Goal: Information Seeking & Learning: Check status

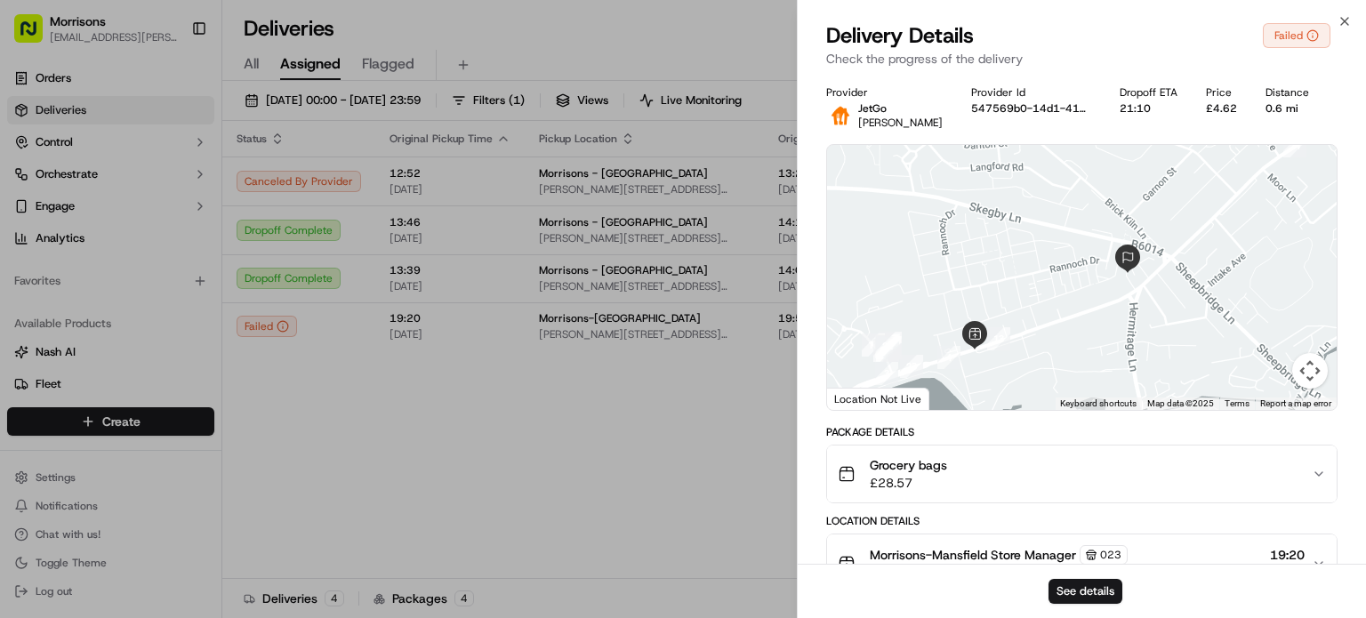
scroll to position [783, 0]
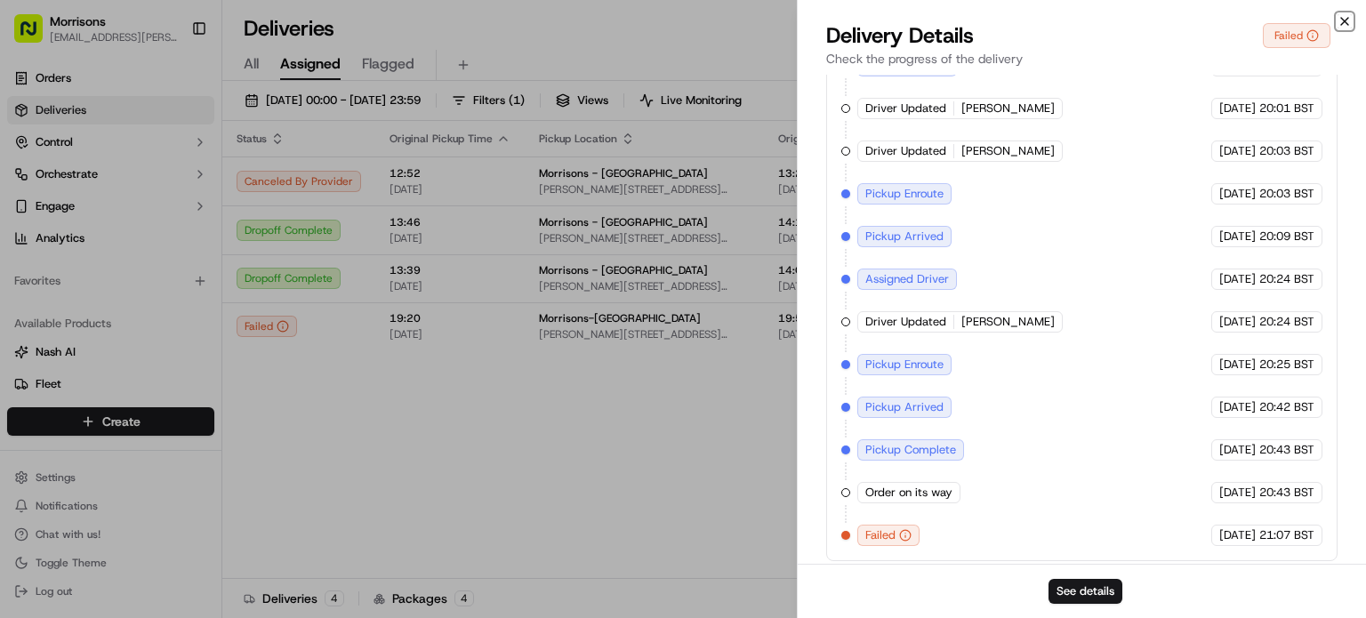
click at [1343, 22] on icon "button" at bounding box center [1344, 21] width 7 height 7
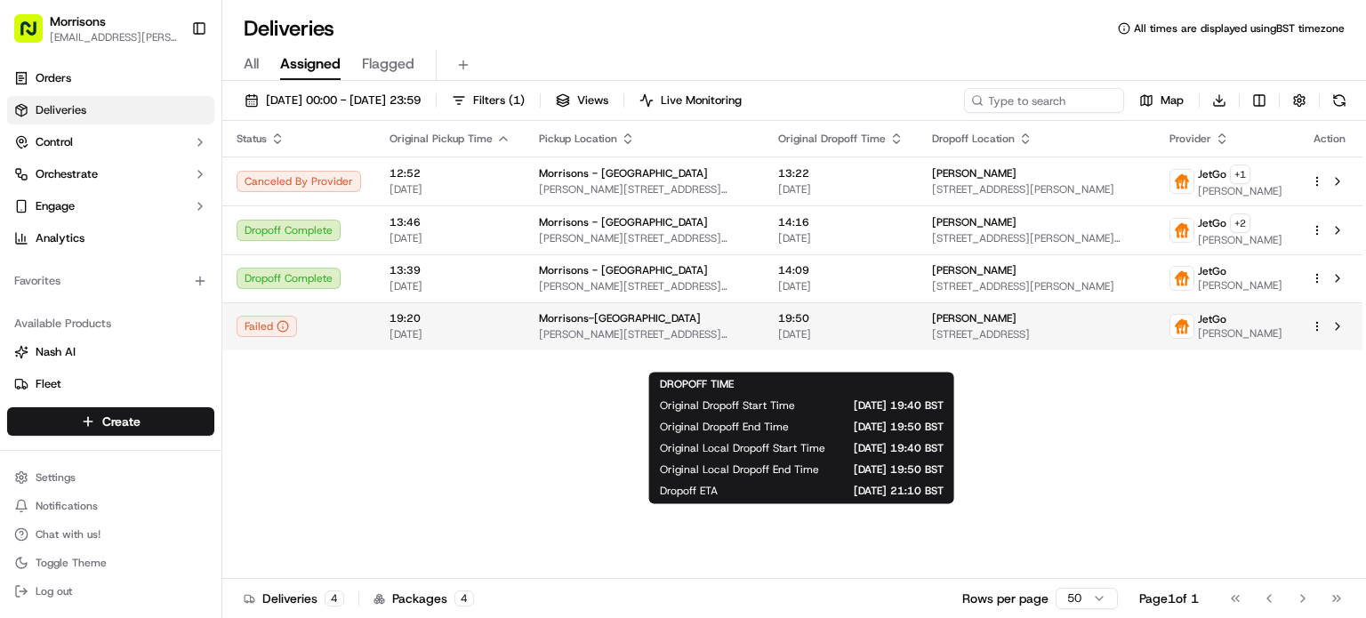
click at [788, 325] on span "19:50" at bounding box center [840, 318] width 125 height 14
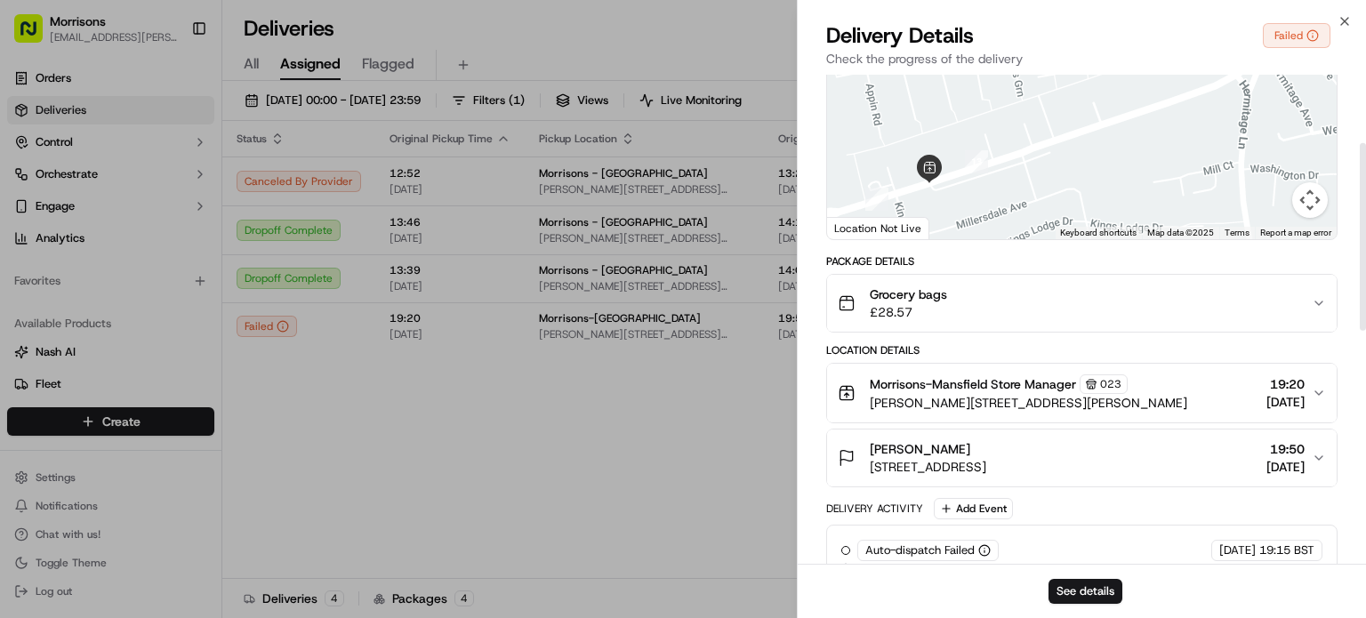
scroll to position [178, 0]
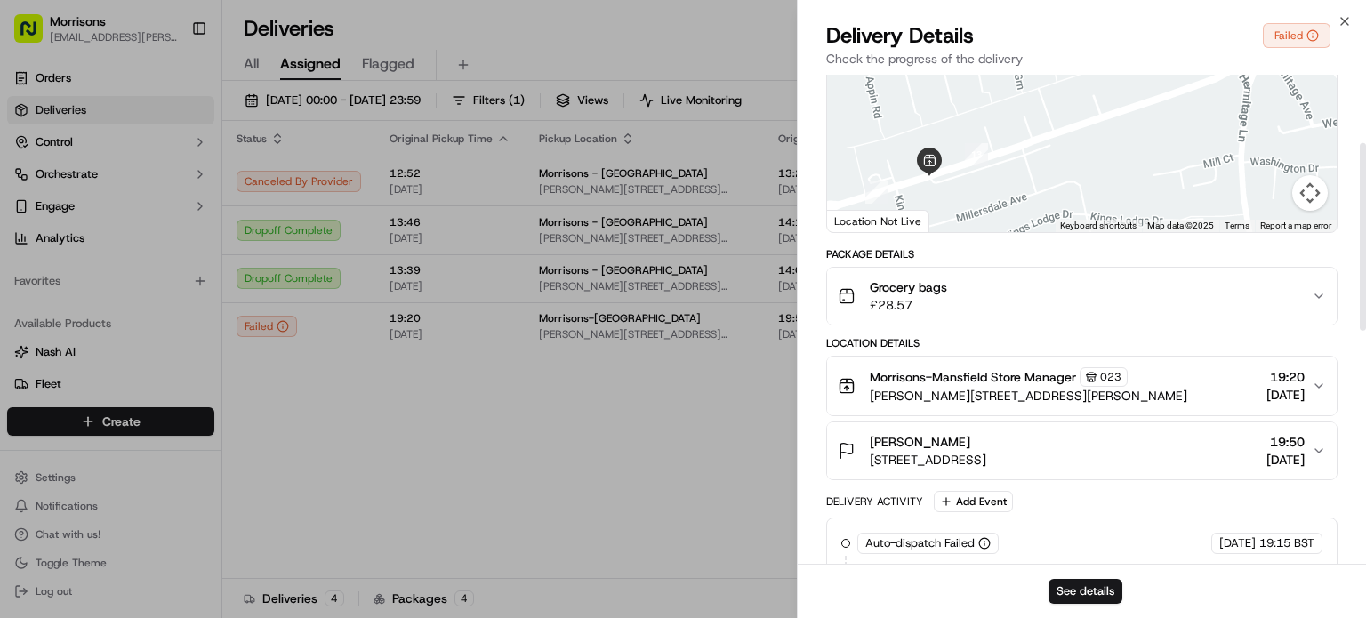
click at [1217, 373] on div "Morrisons-Mansfield Store Manager [STREET_ADDRESS][PERSON_NAME][PERSON_NAME], […" at bounding box center [1075, 385] width 474 height 37
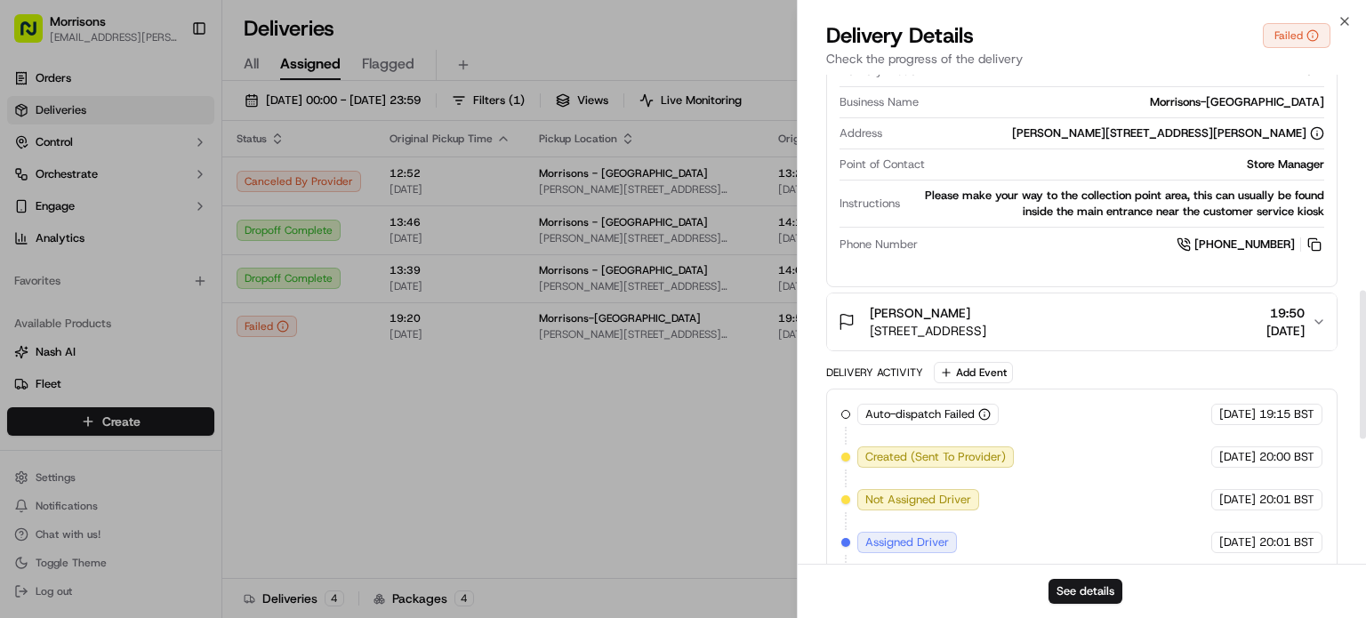
scroll to position [711, 0]
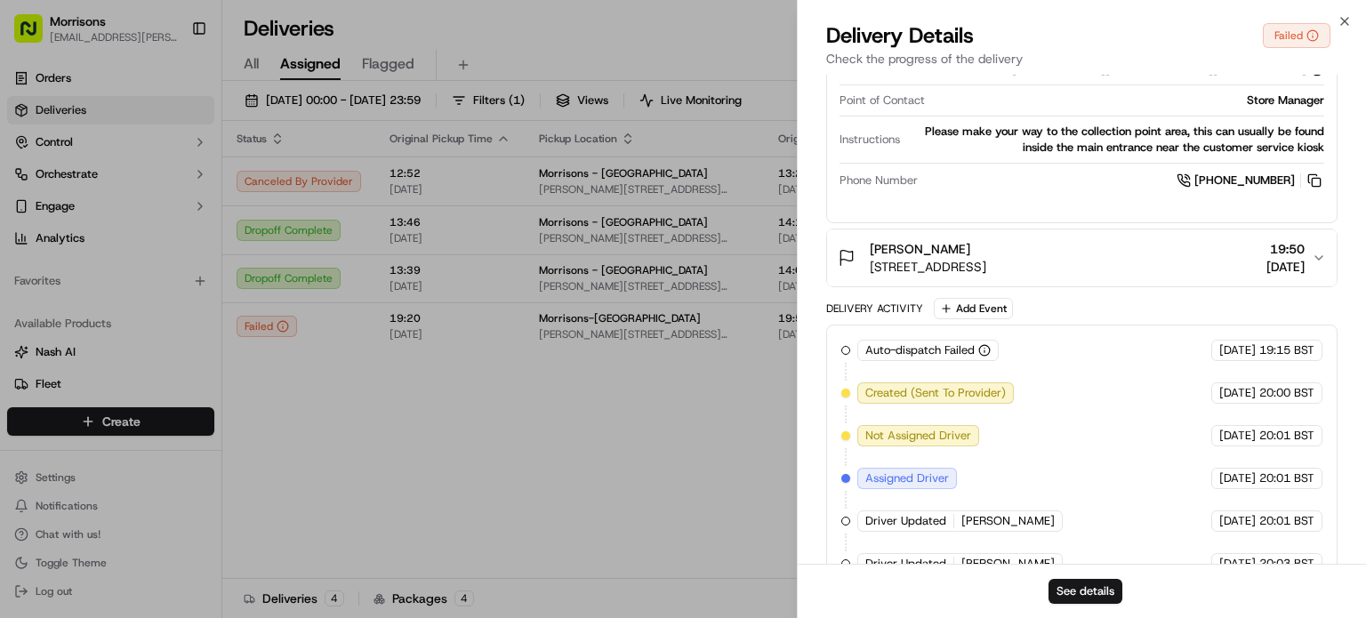
click at [1113, 244] on div "[PERSON_NAME] [STREET_ADDRESS] 19:50 [DATE]" at bounding box center [1075, 258] width 474 height 36
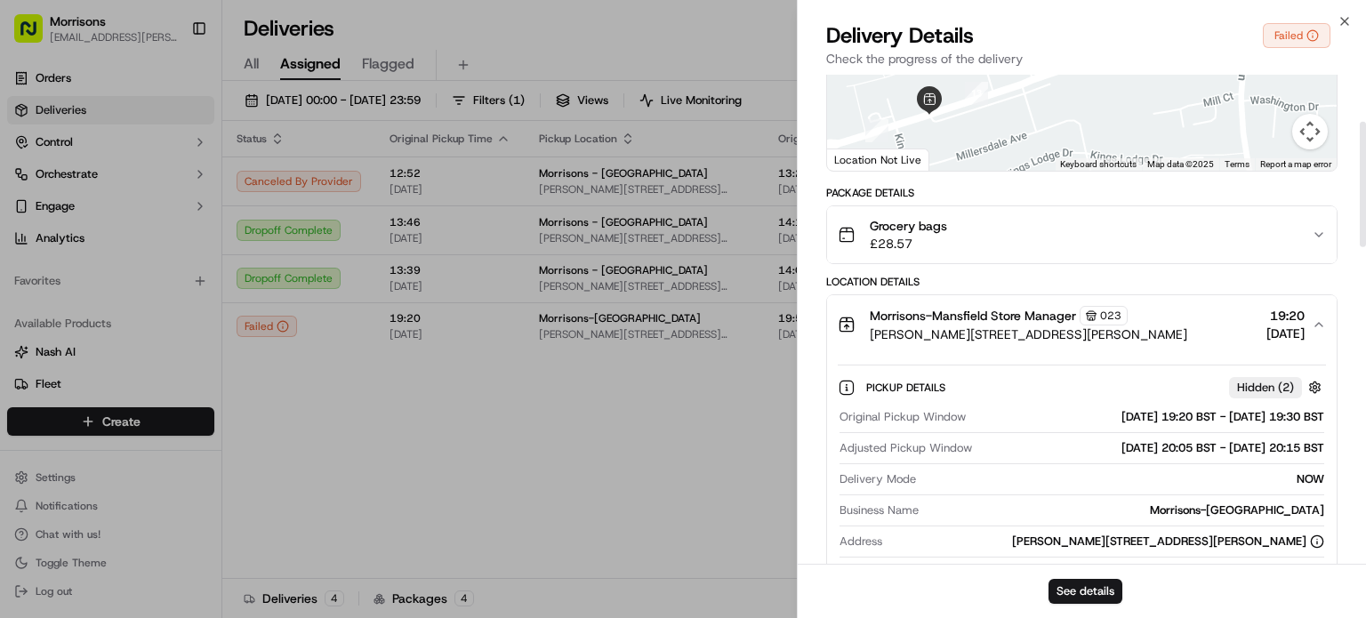
scroll to position [178, 0]
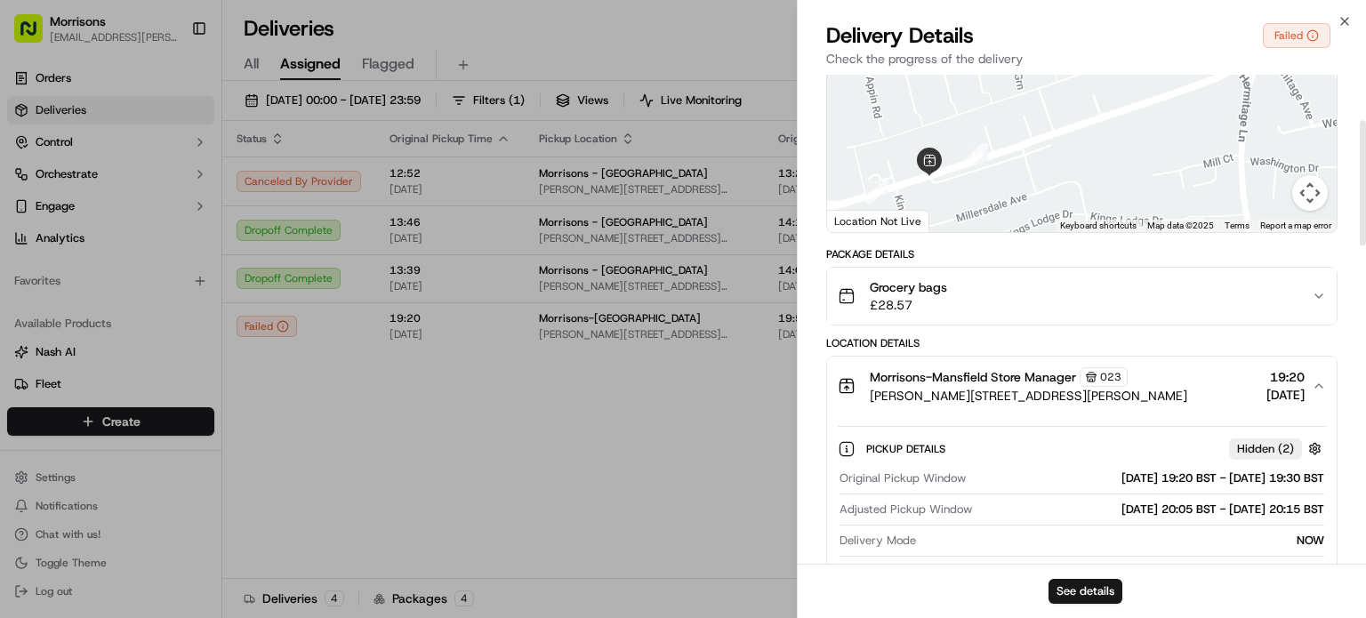
click at [1161, 296] on div "Grocery bags £28.57" at bounding box center [1075, 296] width 474 height 36
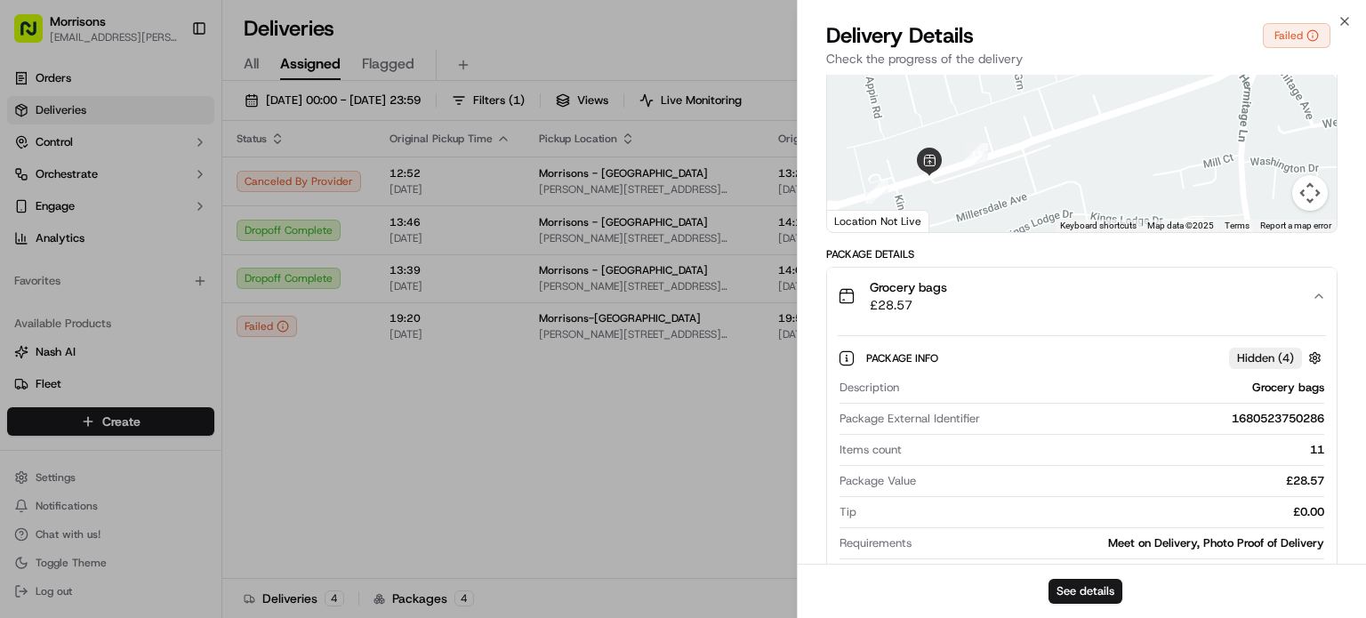
click at [1259, 412] on div "1680523750286" at bounding box center [1155, 419] width 337 height 16
copy div "1680523750286"
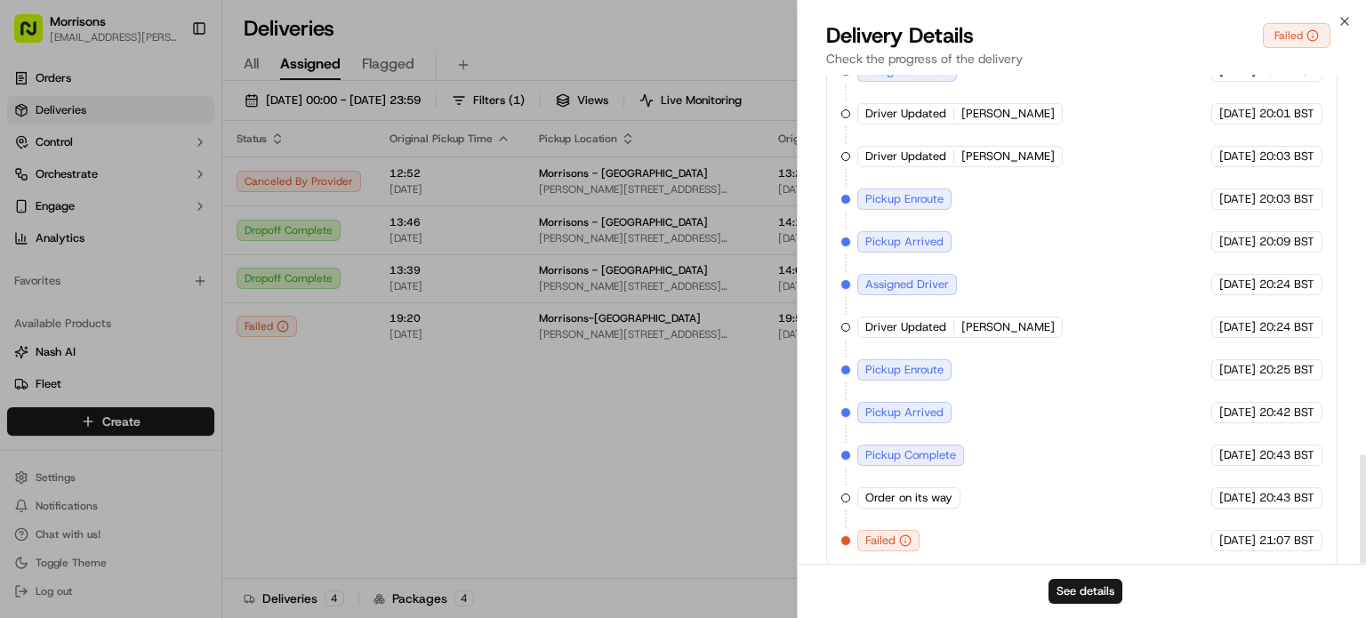
scroll to position [1706, 0]
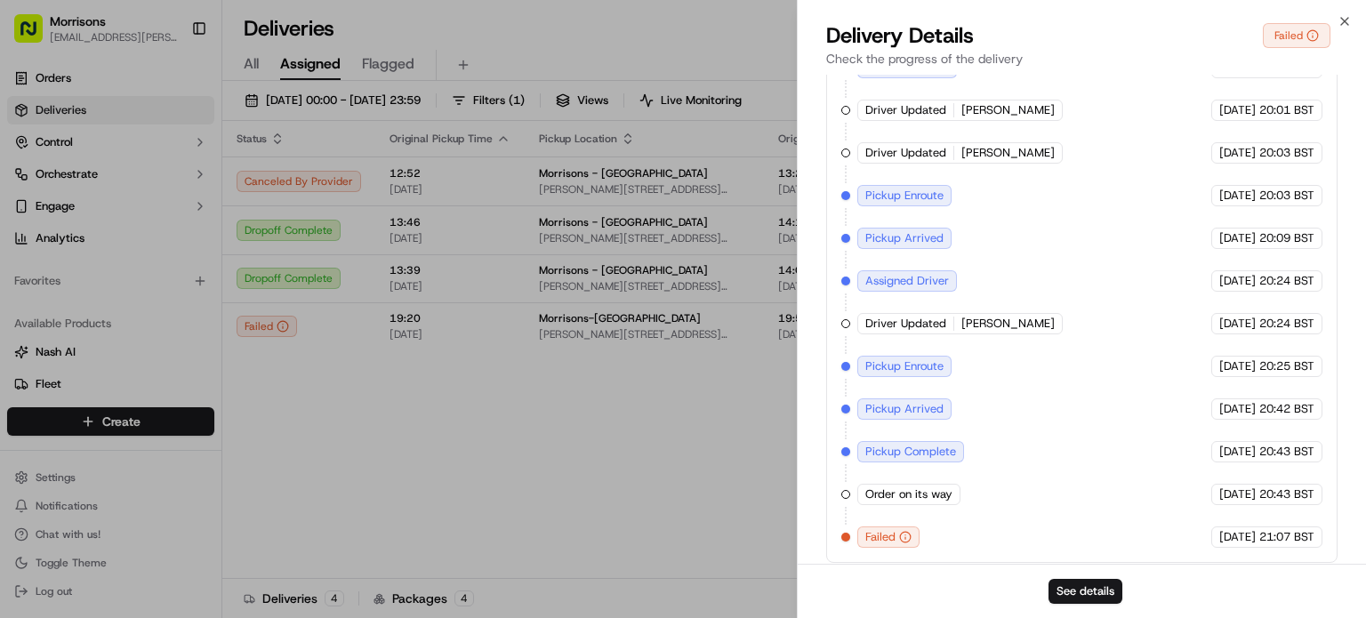
click at [988, 316] on span "[PERSON_NAME]" at bounding box center [1007, 324] width 93 height 16
click at [928, 320] on span "Driver Updated" at bounding box center [905, 324] width 81 height 16
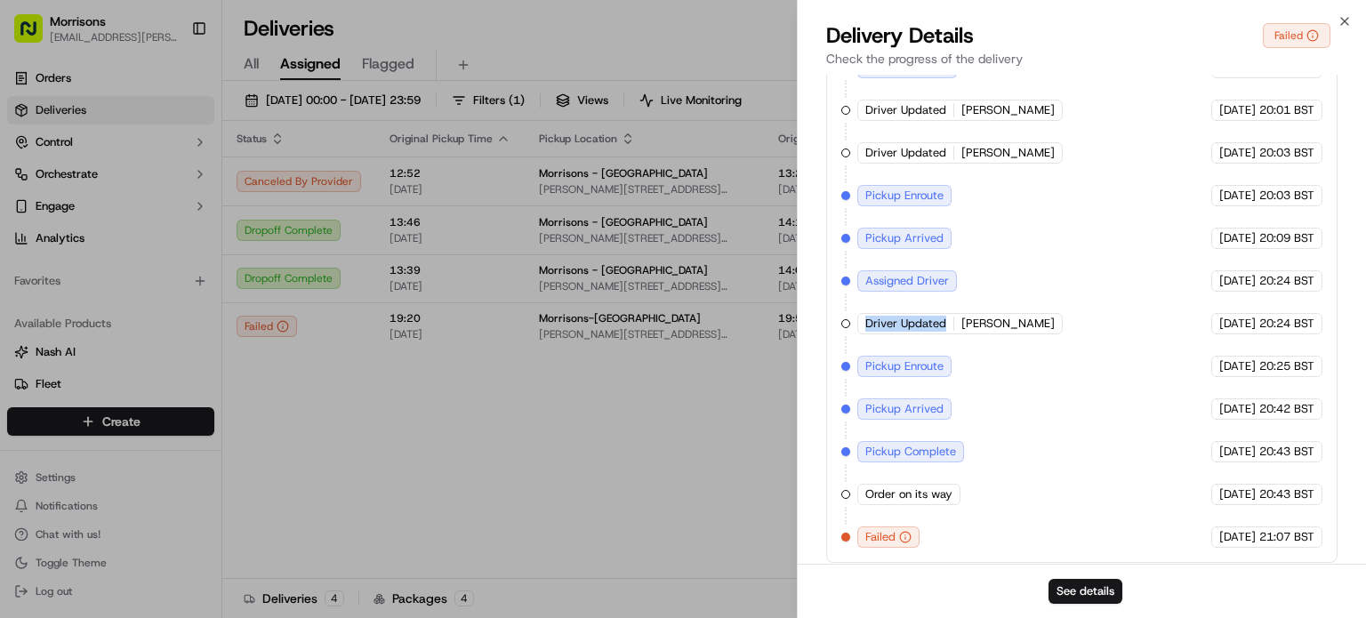
click at [928, 320] on span "Driver Updated" at bounding box center [905, 324] width 81 height 16
click at [1344, 24] on icon "button" at bounding box center [1344, 21] width 14 height 14
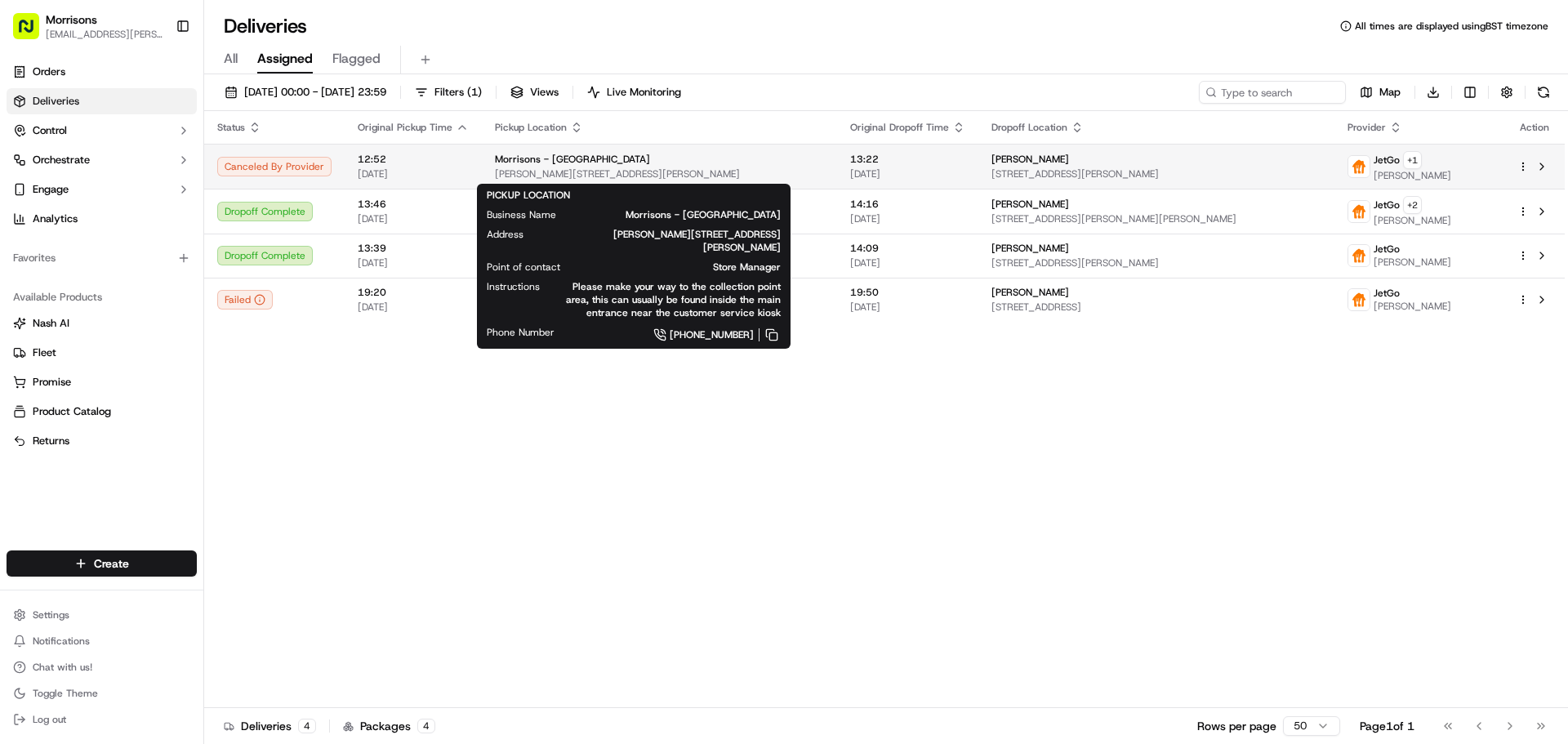
click at [577, 159] on span "Morrisons - [GEOGRAPHIC_DATA]" at bounding box center [572, 159] width 155 height 13
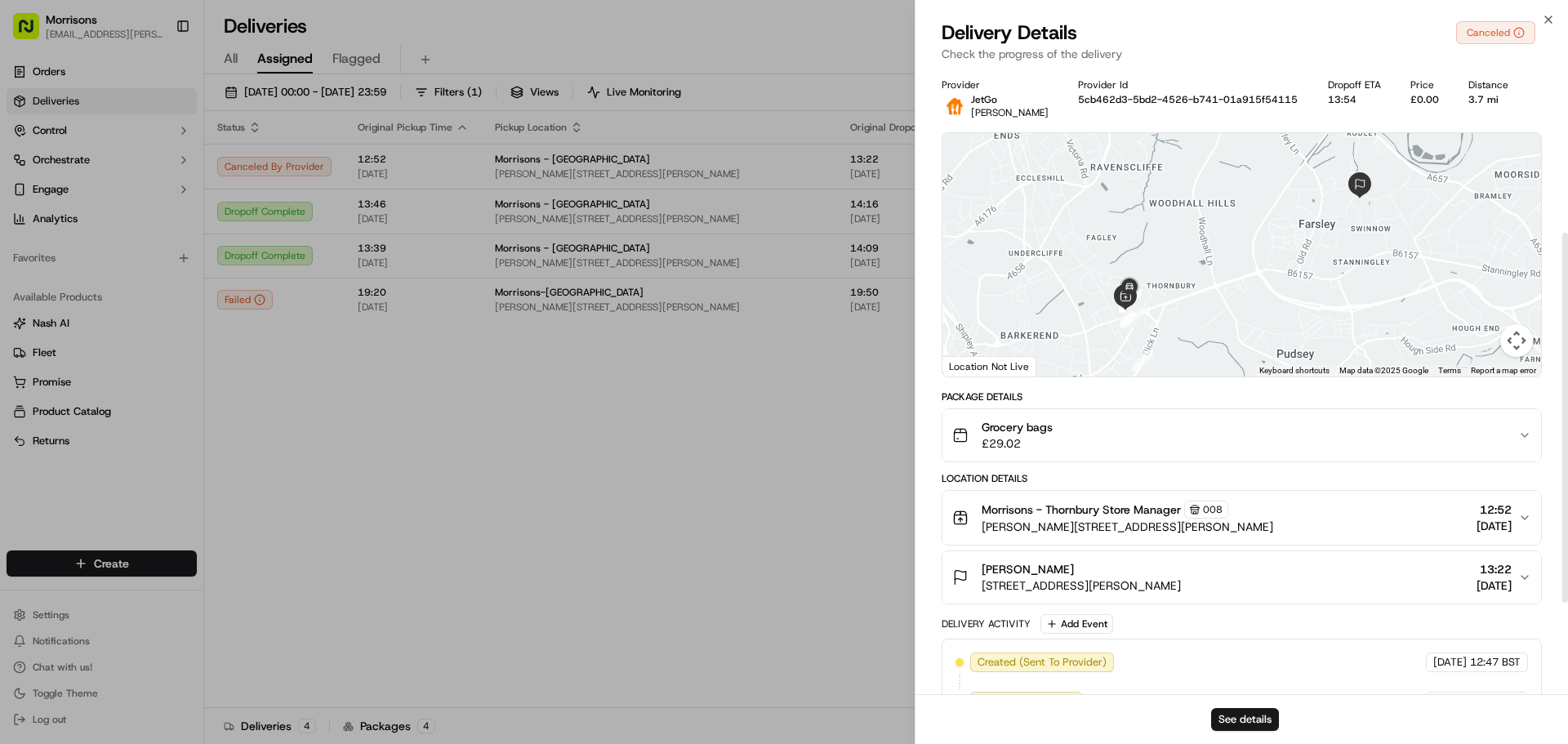
scroll to position [433, 0]
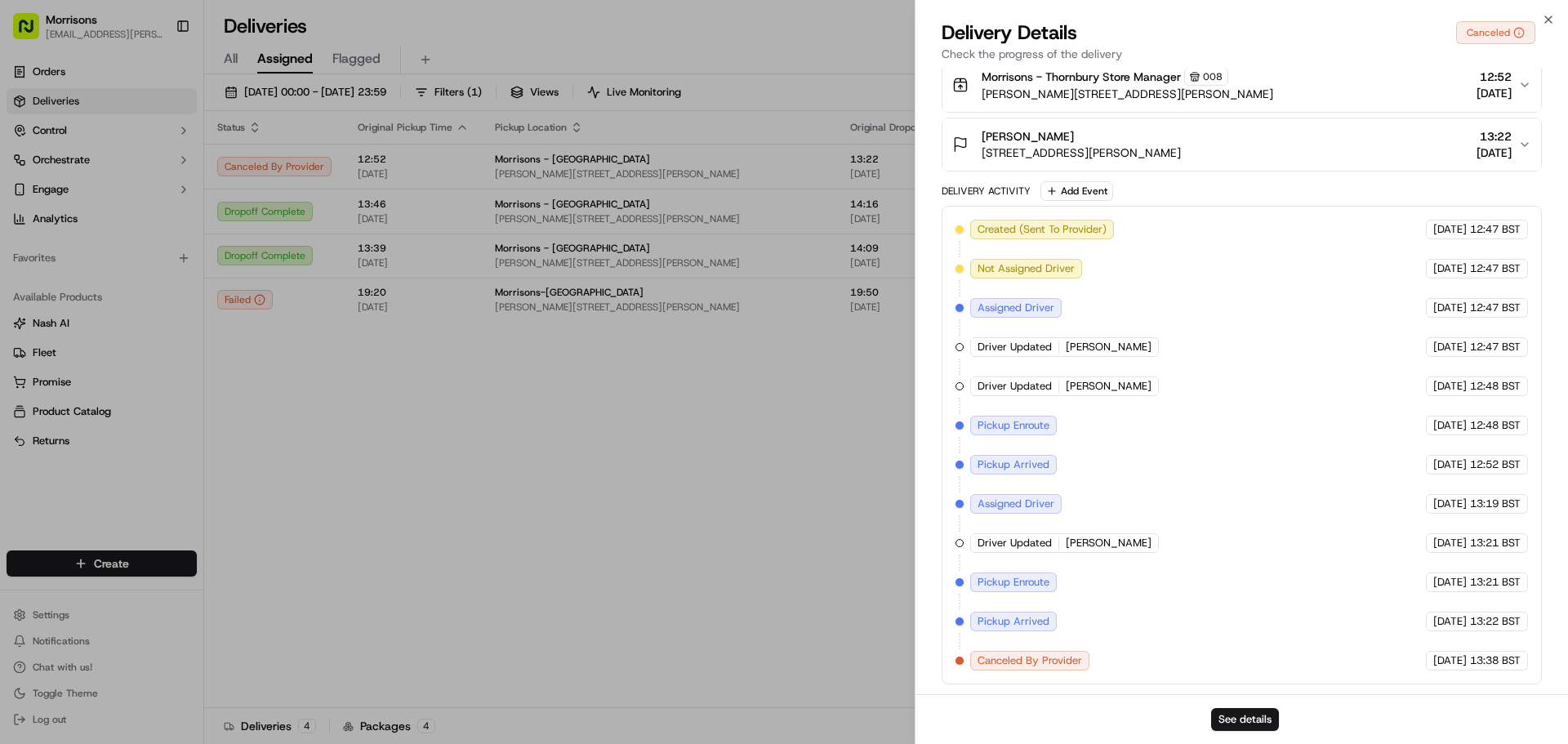
click at [1043, 543] on span "Driver Updated" at bounding box center [1014, 543] width 74 height 15
click at [1254, 23] on icon "button" at bounding box center [1549, 19] width 13 height 13
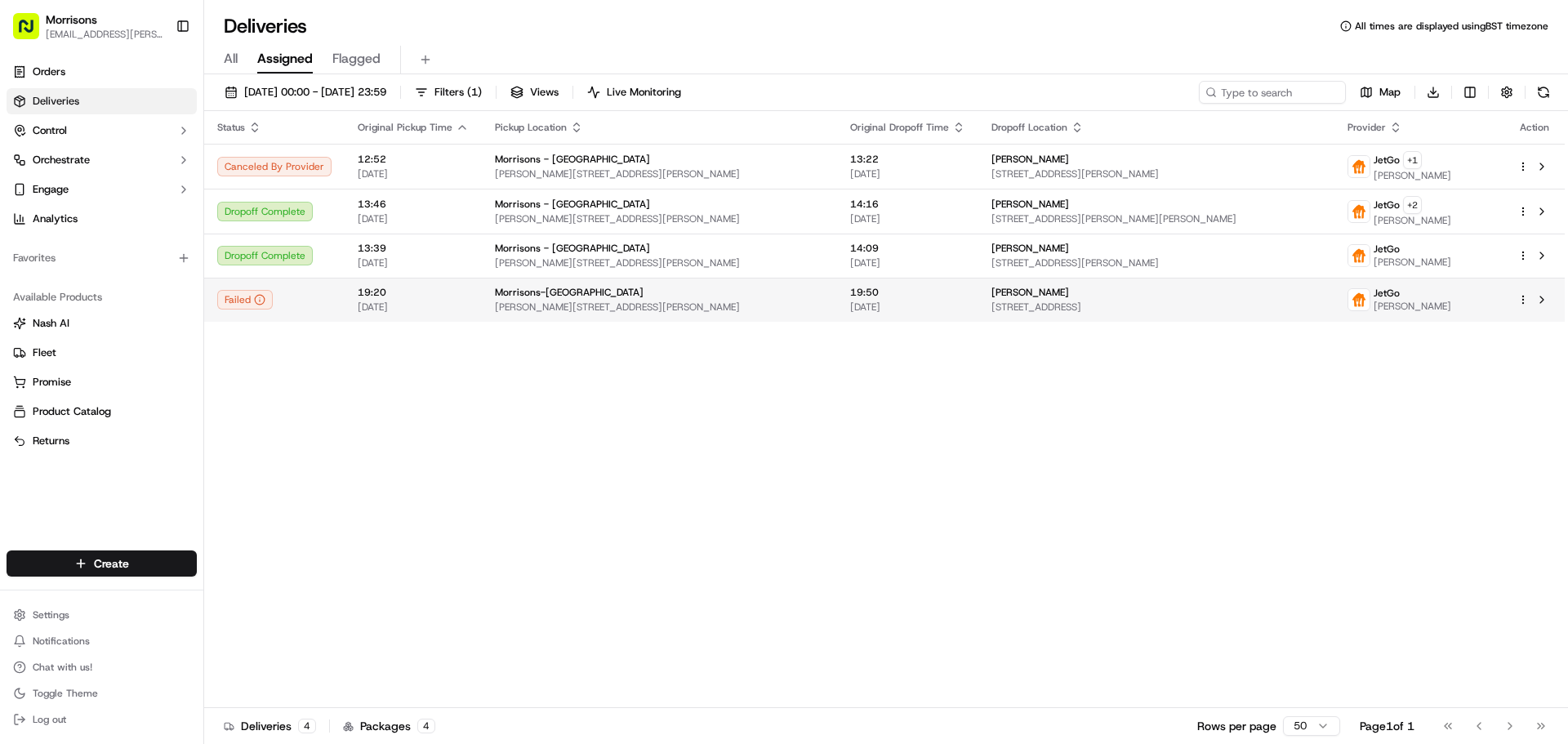
click at [779, 289] on td "Morrisons-Mansfield Sutton Rd, Mansfield, England NG18 5HL, GB" at bounding box center [660, 299] width 355 height 44
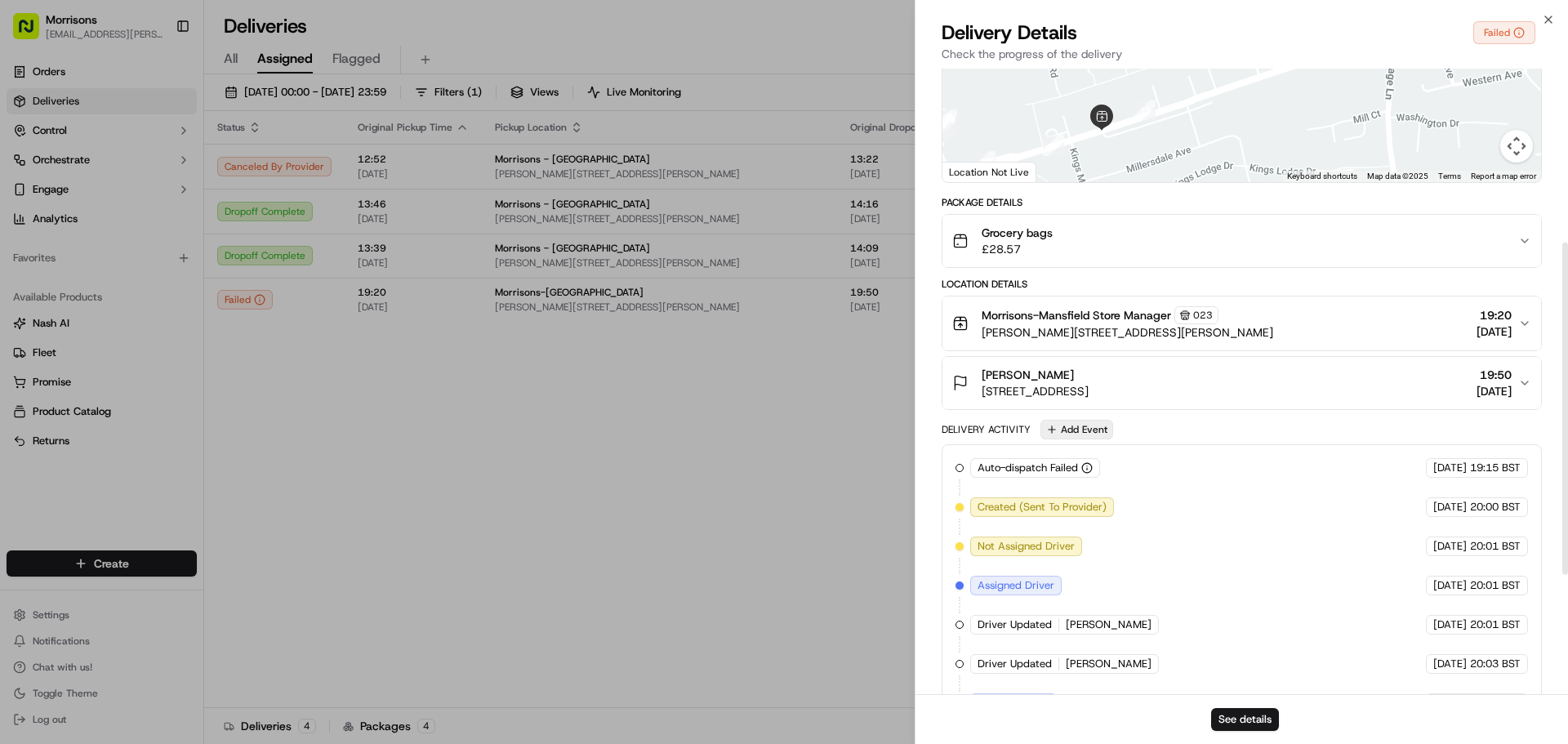
scroll to position [327, 0]
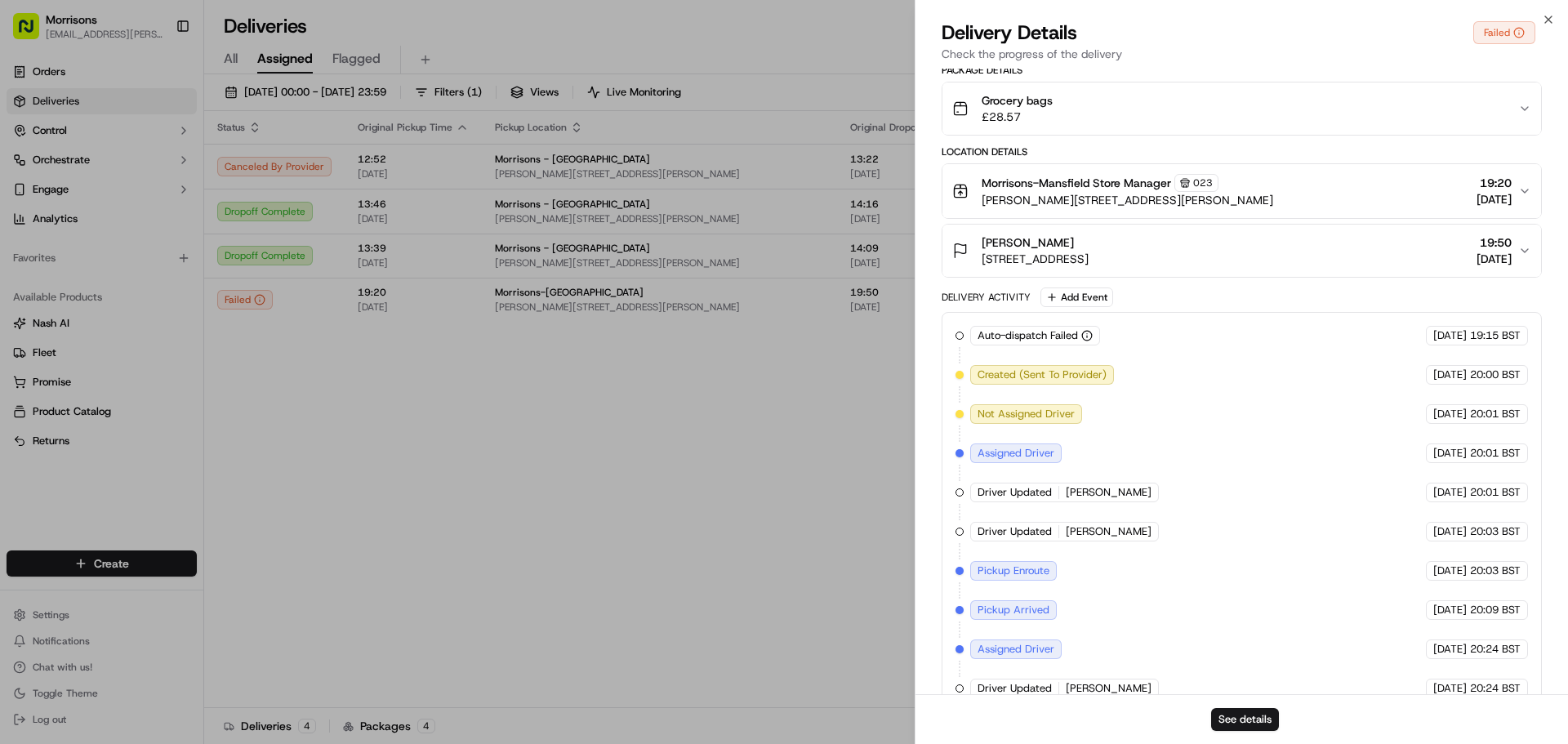
click at [1050, 379] on span "Created (Sent To Provider)" at bounding box center [1042, 375] width 130 height 15
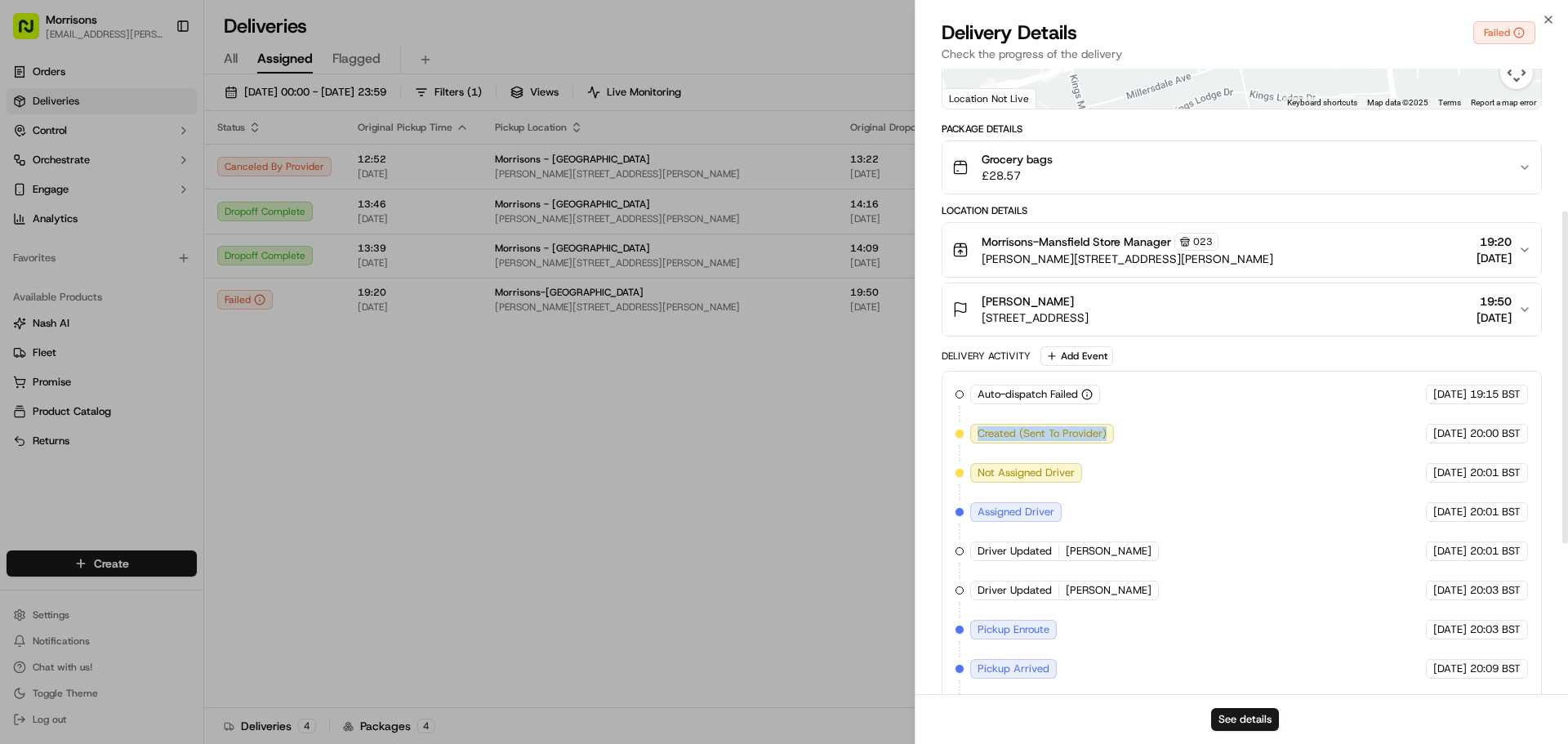
scroll to position [245, 0]
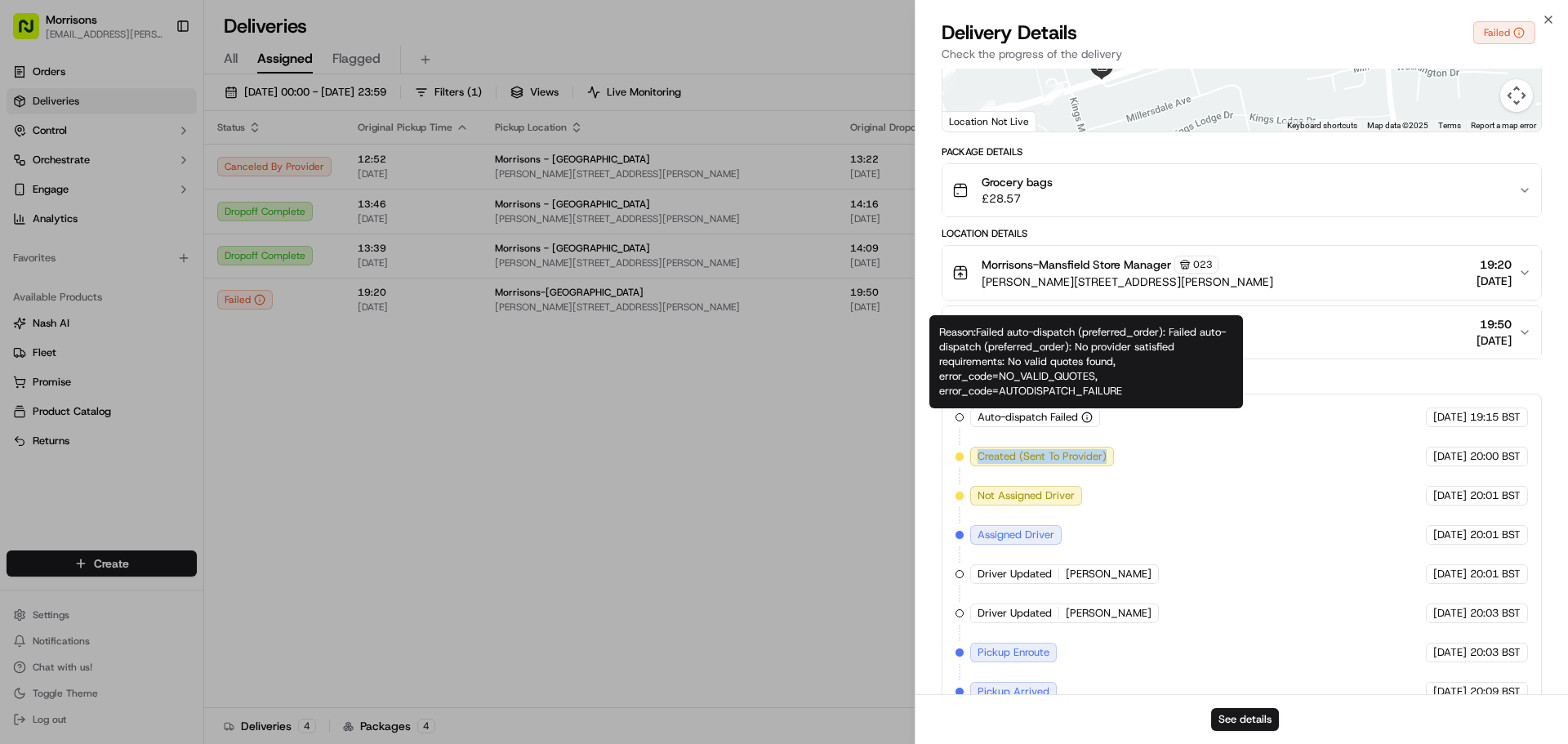
click at [1086, 417] on icon "button" at bounding box center [1087, 417] width 11 height 11
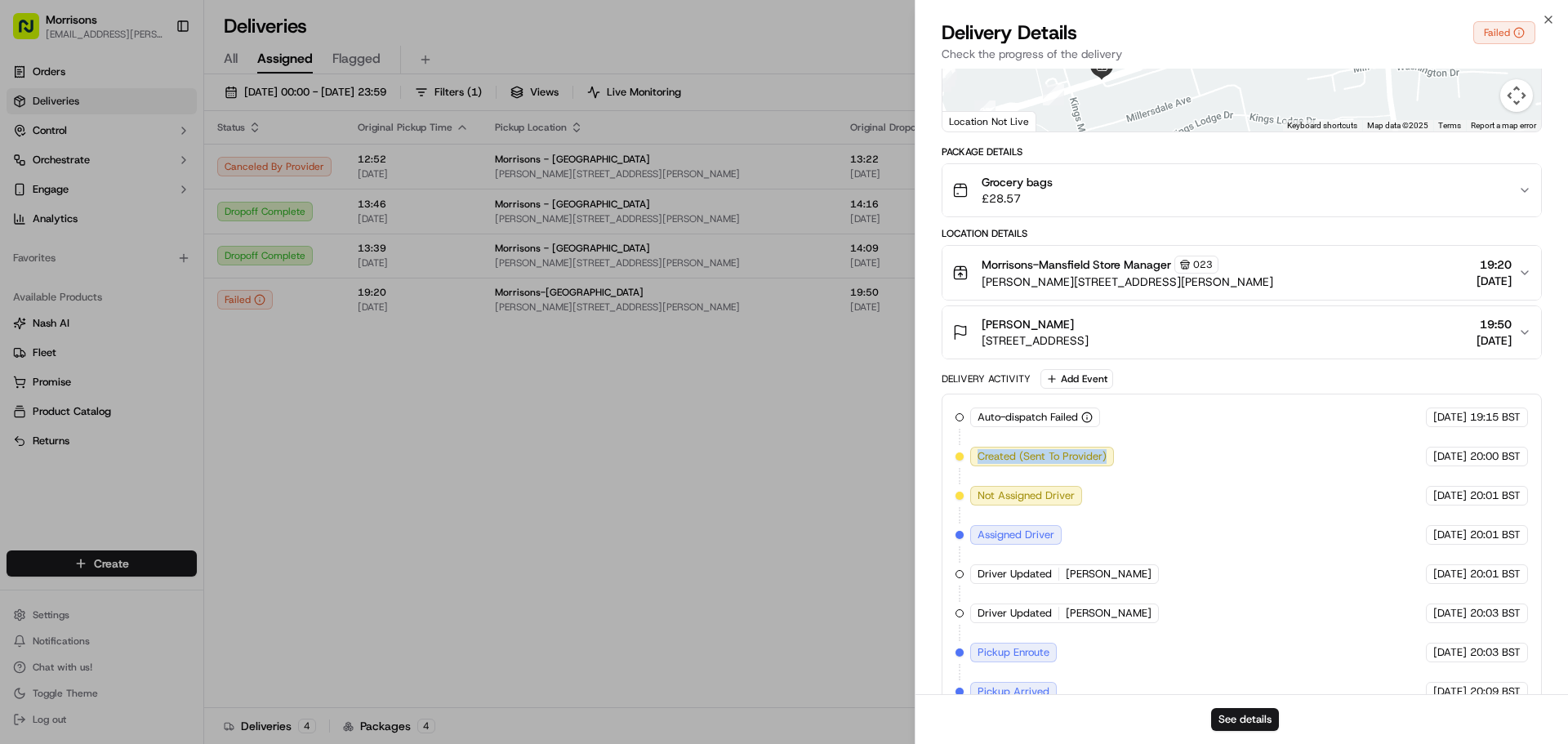
click at [1086, 417] on icon "button" at bounding box center [1087, 417] width 11 height 11
click at [1085, 440] on div "Auto-dispatch Failed JetGo 16/09/2025 19:15 BST Created (Sent To Provider) JetG…" at bounding box center [1241, 692] width 572 height 569
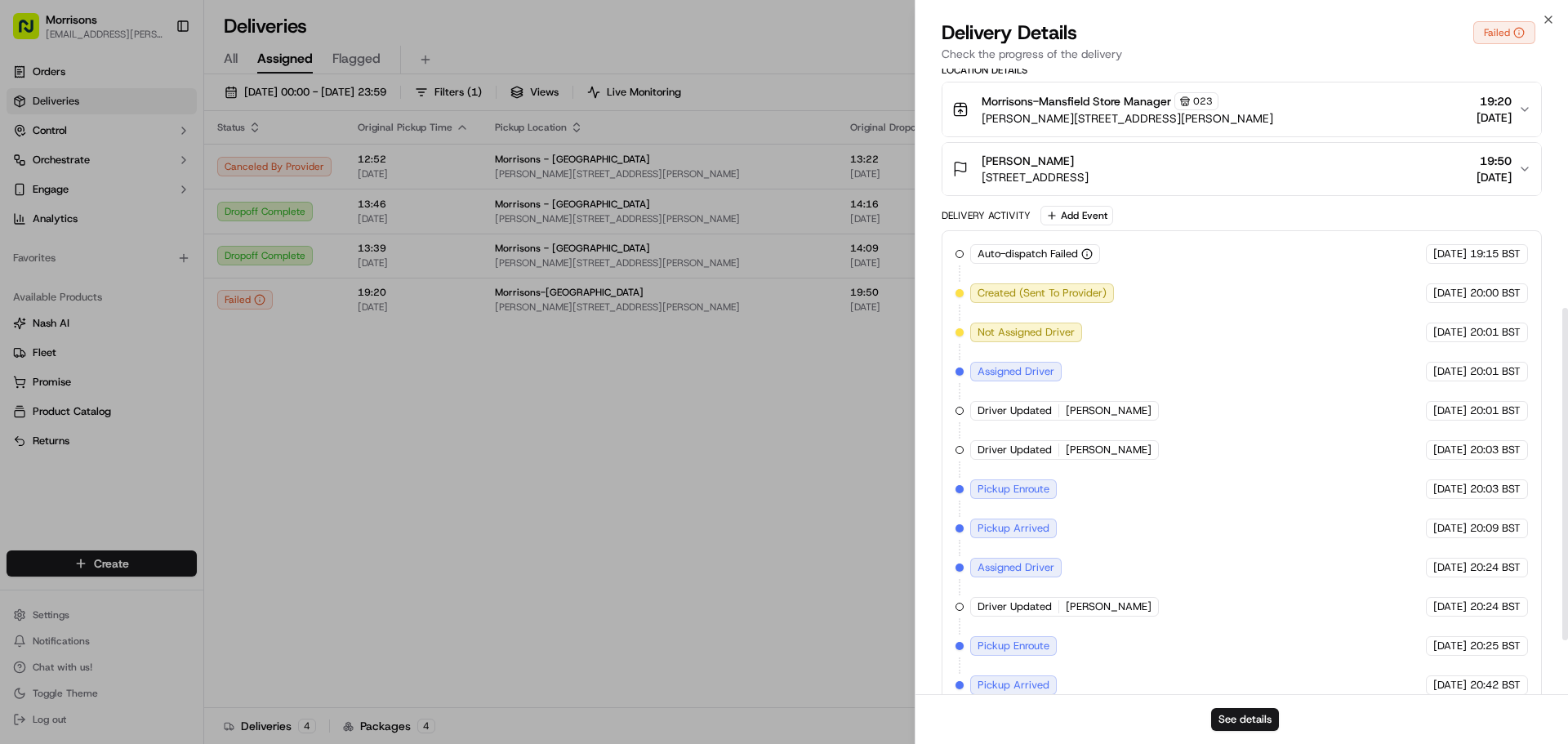
scroll to position [550, 0]
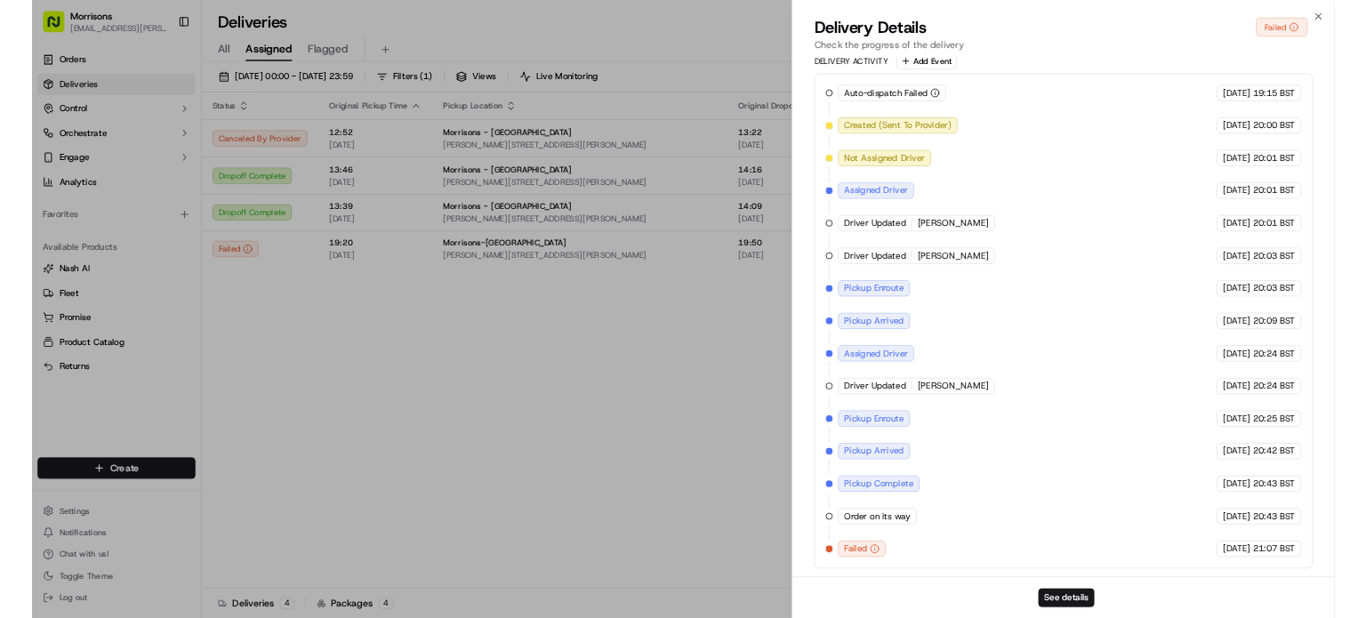
scroll to position [591, 0]
